Goal: Transaction & Acquisition: Purchase product/service

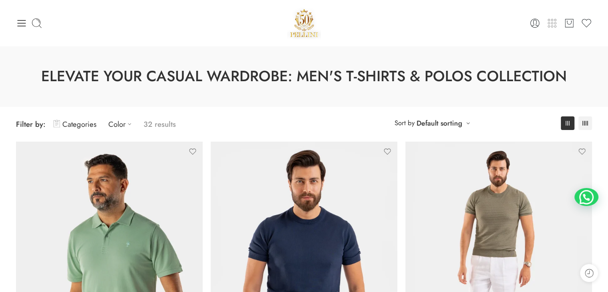
click at [550, 24] on icon at bounding box center [552, 23] width 11 height 11
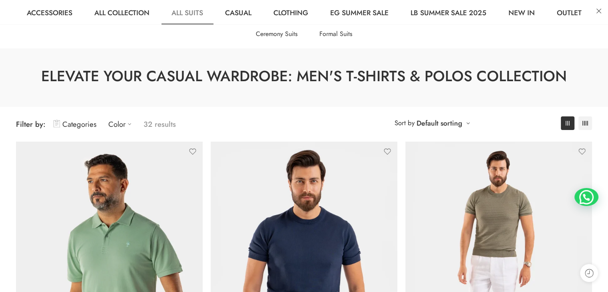
click at [189, 15] on link "All Suits" at bounding box center [188, 12] width 52 height 24
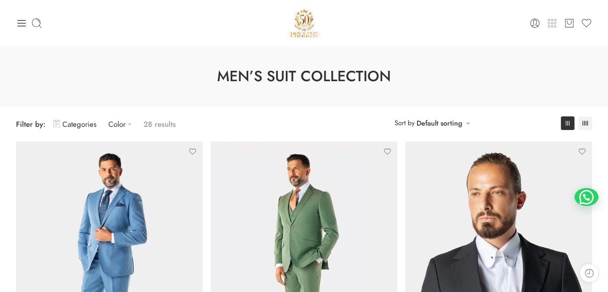
click at [553, 28] on icon at bounding box center [552, 23] width 11 height 11
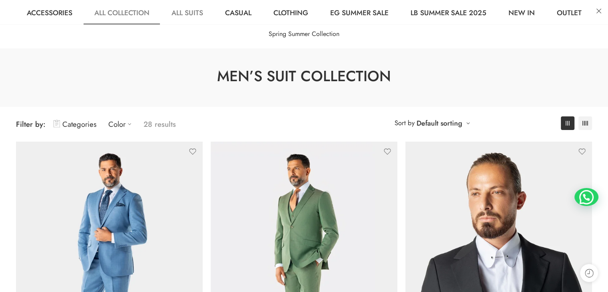
click at [114, 10] on link "All Collection" at bounding box center [121, 12] width 75 height 24
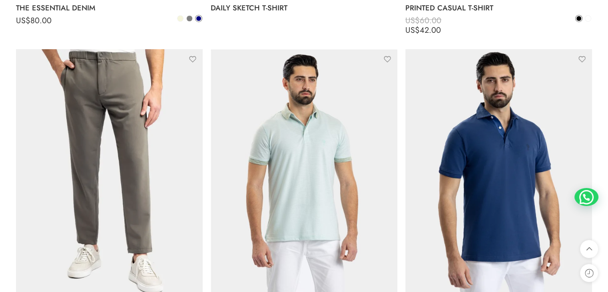
scroll to position [3692, 0]
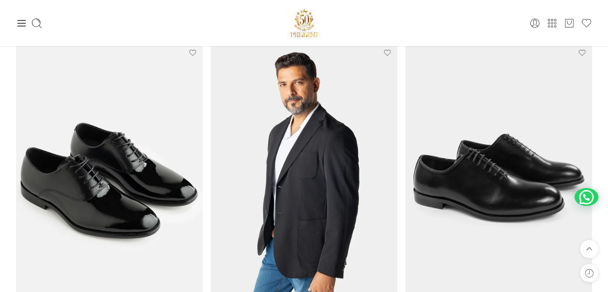
scroll to position [0, 0]
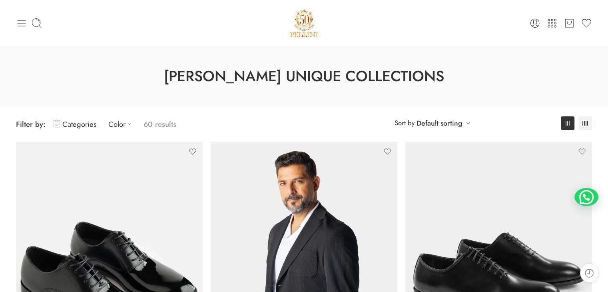
click at [19, 24] on icon at bounding box center [21, 23] width 11 height 11
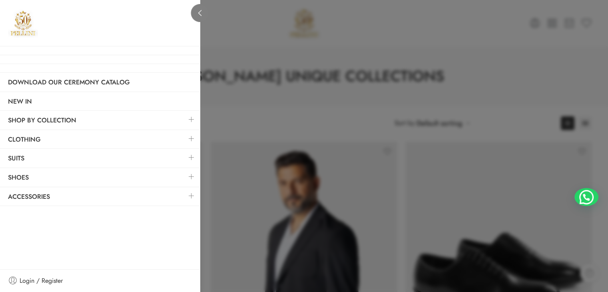
click at [200, 14] on icon at bounding box center [200, 13] width 6 height 6
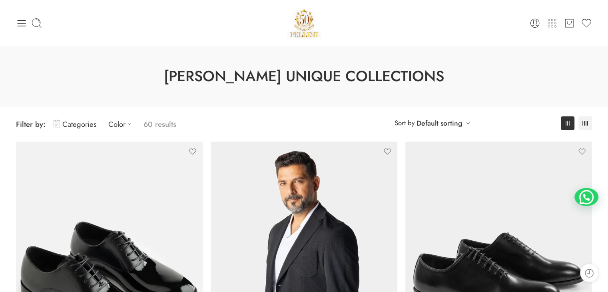
click at [552, 22] on icon at bounding box center [552, 23] width 11 height 11
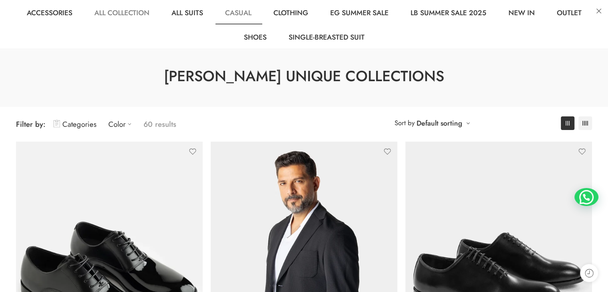
click at [234, 15] on link "Casual" at bounding box center [238, 12] width 46 height 24
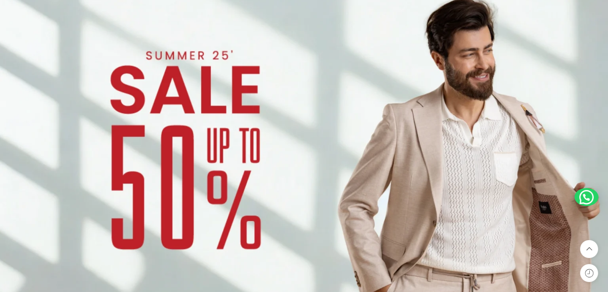
scroll to position [627, 0]
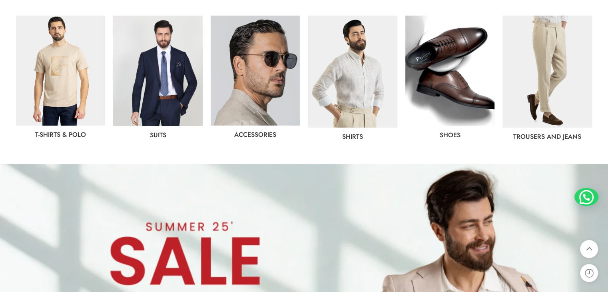
scroll to position [471, 0]
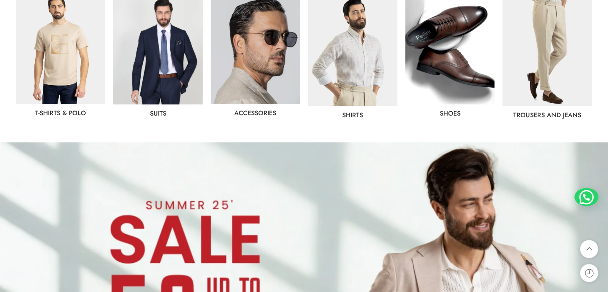
click at [255, 58] on img at bounding box center [255, 49] width 89 height 110
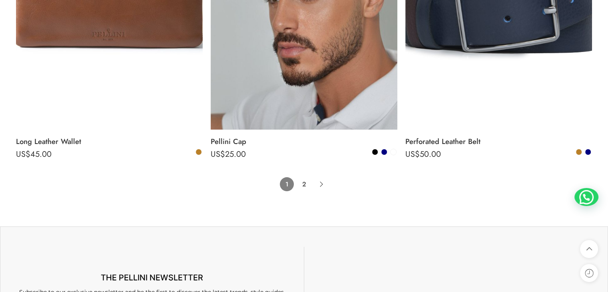
scroll to position [5838, 0]
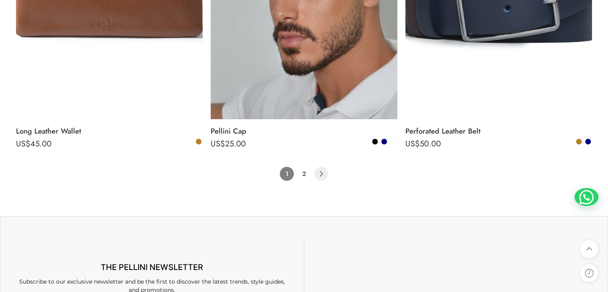
click at [323, 181] on icon "Product Pagination" at bounding box center [321, 174] width 14 height 14
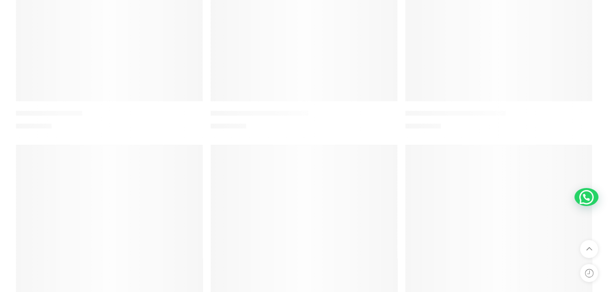
scroll to position [291, 0]
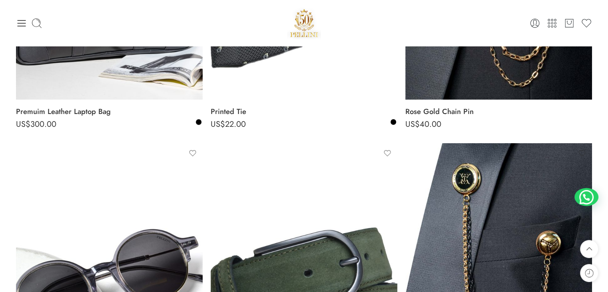
click at [66, 36] on div "0 Cart 0 Wishlist" at bounding box center [304, 23] width 576 height 34
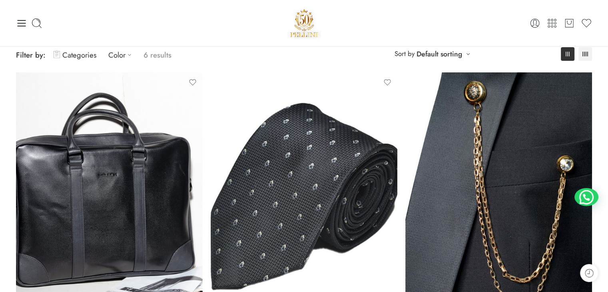
scroll to position [0, 0]
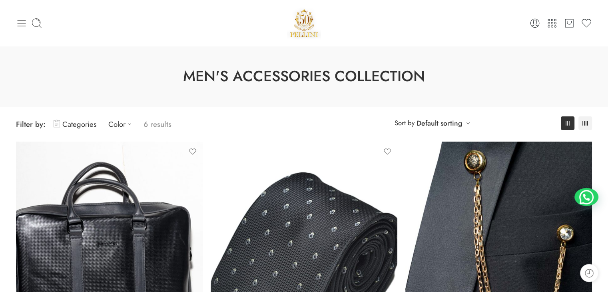
click at [19, 21] on icon at bounding box center [21, 23] width 11 height 11
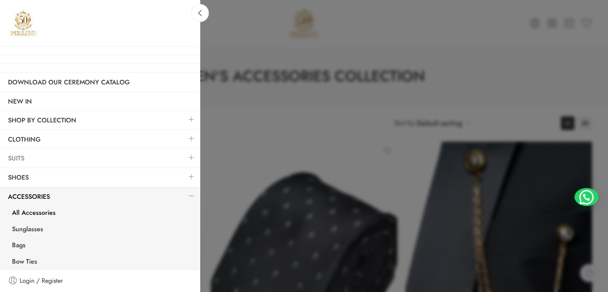
scroll to position [68, 0]
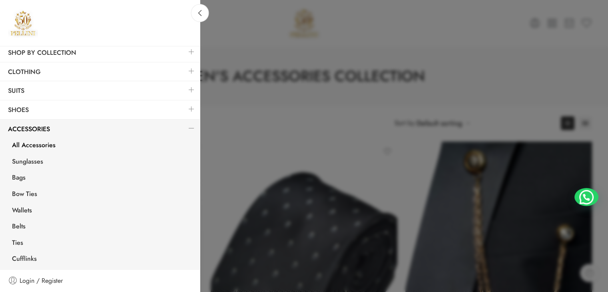
click at [69, 14] on h3 at bounding box center [100, 23] width 200 height 46
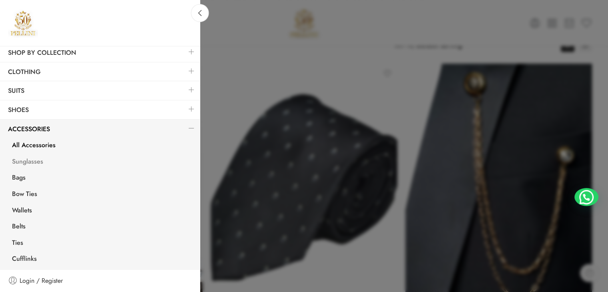
scroll to position [77, 0]
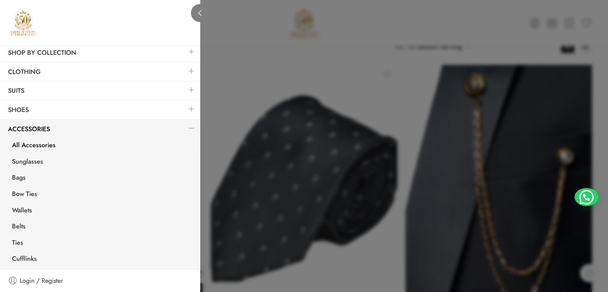
click at [200, 7] on link at bounding box center [200, 13] width 18 height 18
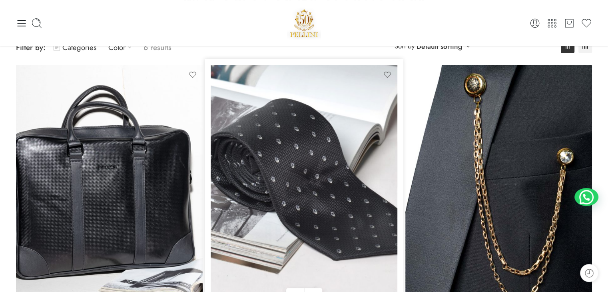
scroll to position [0, 0]
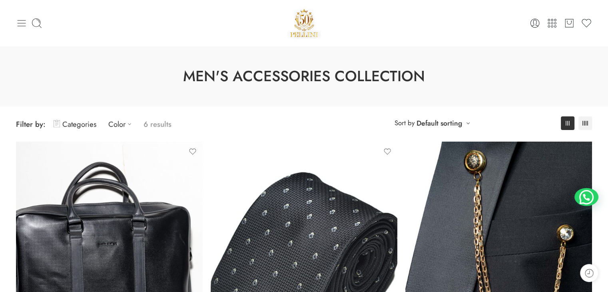
click at [23, 25] on icon at bounding box center [21, 23] width 11 height 11
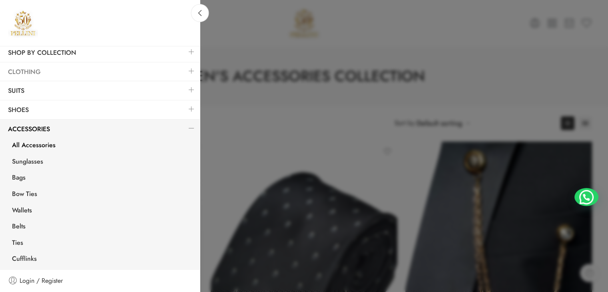
click at [25, 68] on link "Clothing" at bounding box center [100, 72] width 200 height 18
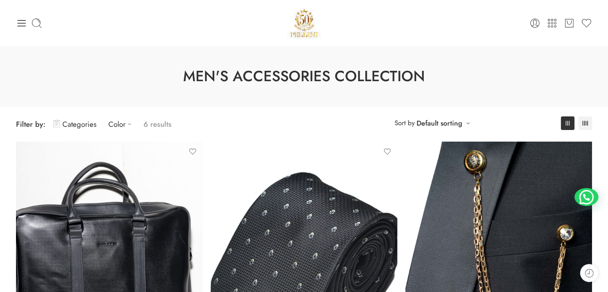
click at [56, 84] on h1 "Men's Accessories Collection" at bounding box center [304, 76] width 568 height 21
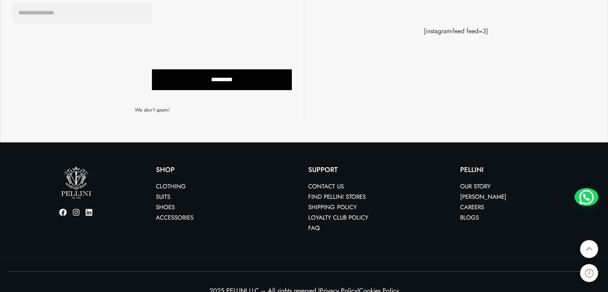
scroll to position [870, 0]
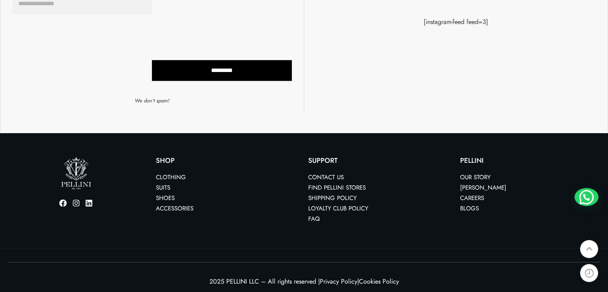
click at [472, 177] on link "Our Story" at bounding box center [475, 177] width 30 height 9
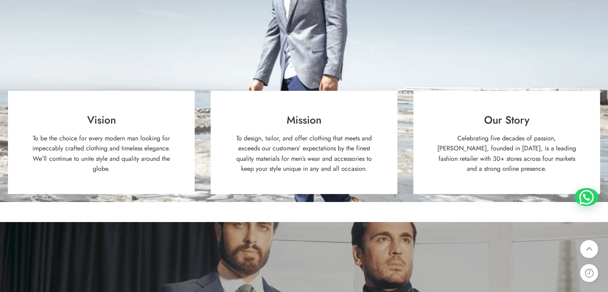
click at [525, 157] on p "Celebrating five decades of passion, [PERSON_NAME], founded in [DATE], is a lea…" at bounding box center [507, 153] width 147 height 41
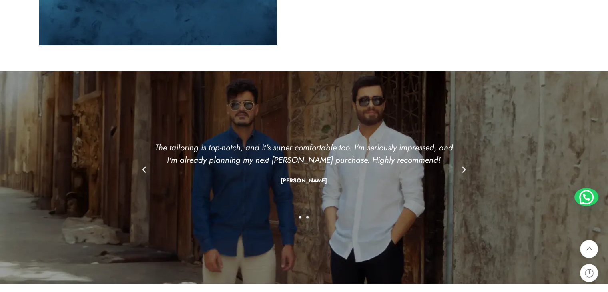
scroll to position [827, 0]
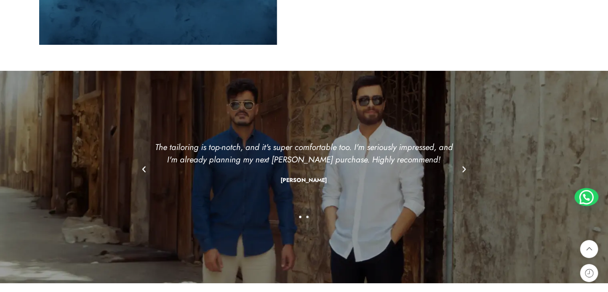
click at [466, 168] on icon "Next slide" at bounding box center [465, 169] width 4 height 6
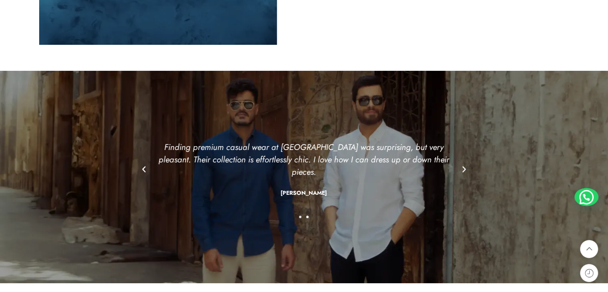
click at [466, 168] on icon "Next slide" at bounding box center [465, 169] width 4 height 6
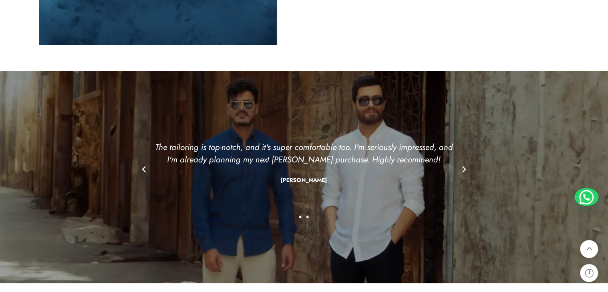
click at [466, 168] on icon "Next slide" at bounding box center [465, 169] width 4 height 6
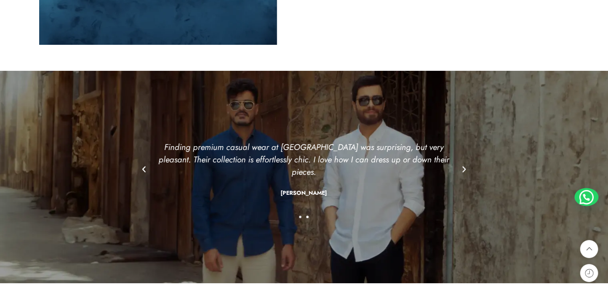
click at [466, 168] on icon "Next slide" at bounding box center [465, 169] width 4 height 6
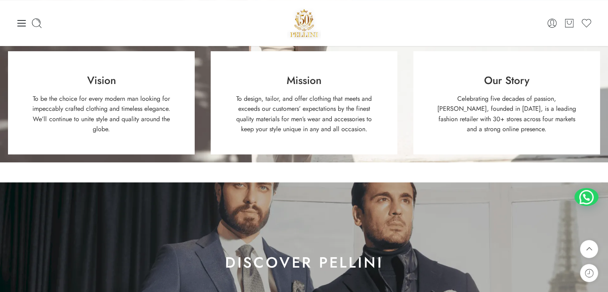
scroll to position [0, 0]
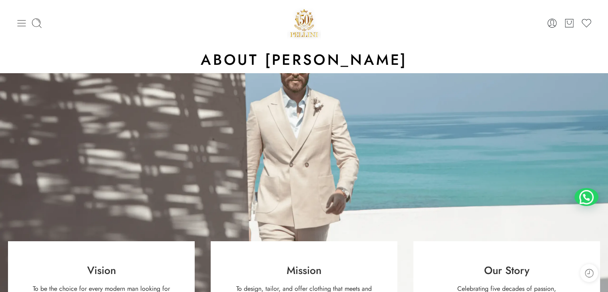
click at [22, 22] on icon at bounding box center [21, 23] width 11 height 11
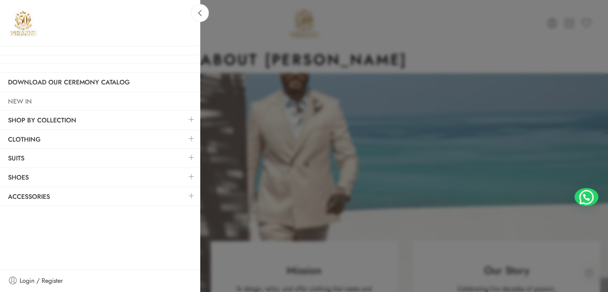
click at [66, 104] on link "NEW IN" at bounding box center [100, 101] width 200 height 18
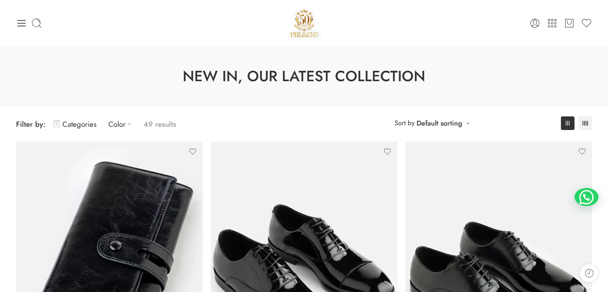
click at [64, 79] on h1 "New In, Our Latest Collection" at bounding box center [304, 76] width 568 height 21
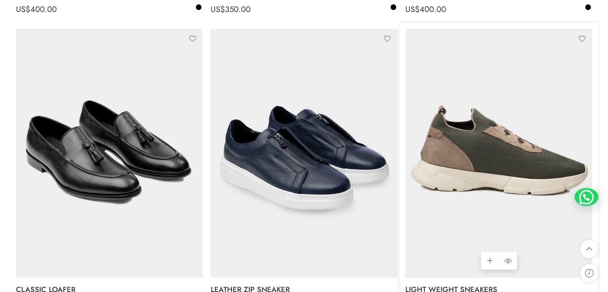
scroll to position [3099, 0]
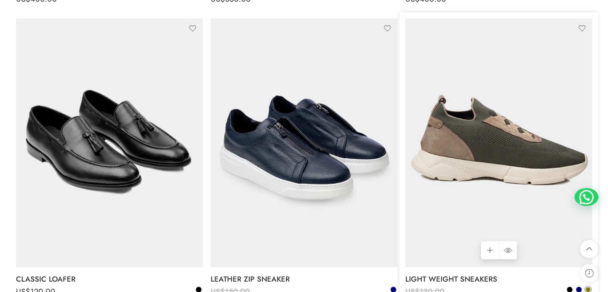
click at [477, 260] on img at bounding box center [499, 142] width 187 height 249
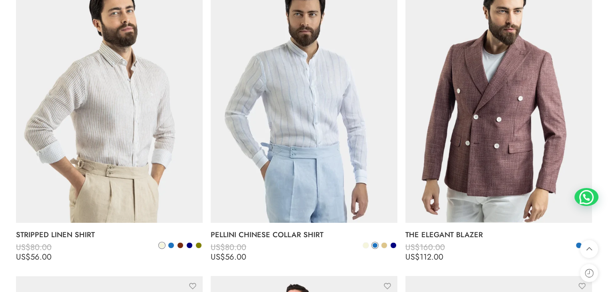
scroll to position [4041, 0]
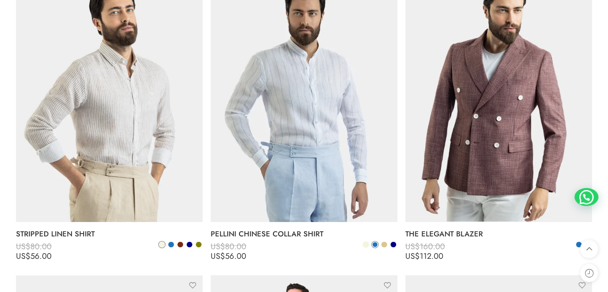
click at [345, 245] on div "PELLINI CHINESE COLLAR SHIRT US$ 80.00 US$ 56.00 US$ 80.00 US$ 56.00 S M L XL X…" at bounding box center [304, 245] width 187 height 47
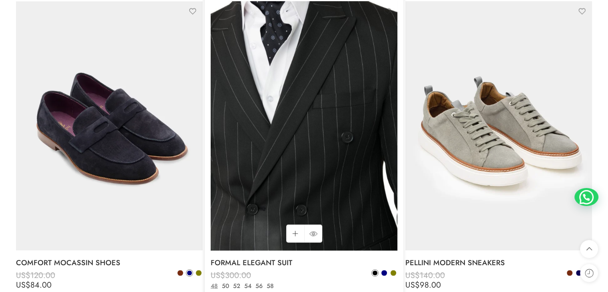
scroll to position [4338, 0]
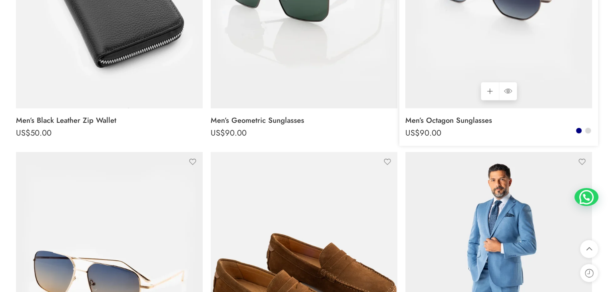
scroll to position [1785, 0]
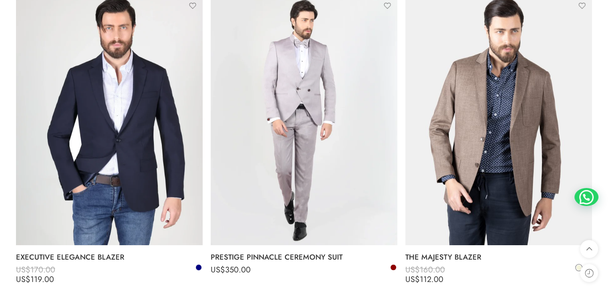
scroll to position [4633, 0]
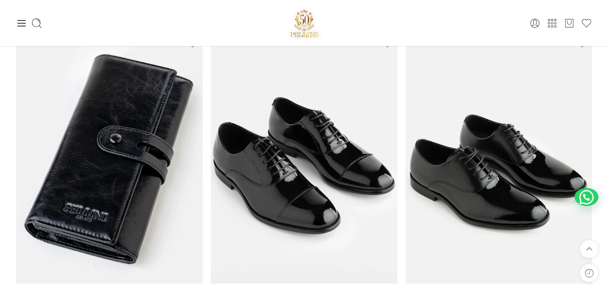
scroll to position [0, 0]
